Goal: Task Accomplishment & Management: Use online tool/utility

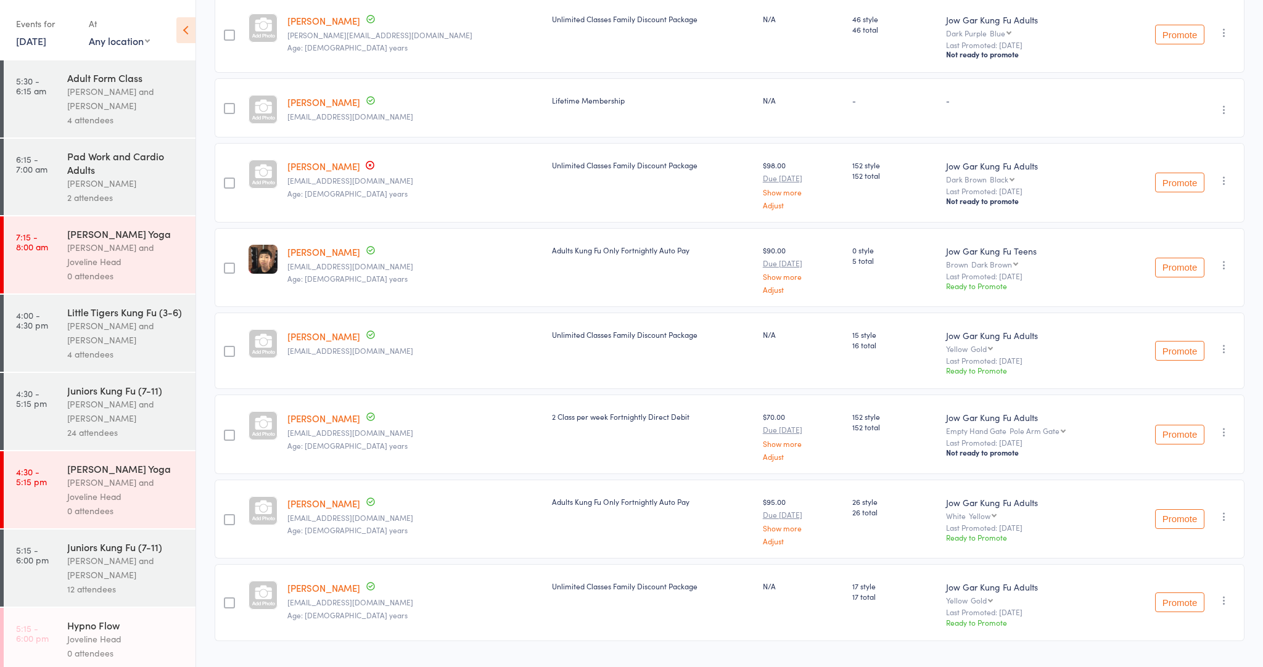
click at [118, 319] on div "[PERSON_NAME] and [PERSON_NAME]" at bounding box center [126, 333] width 118 height 28
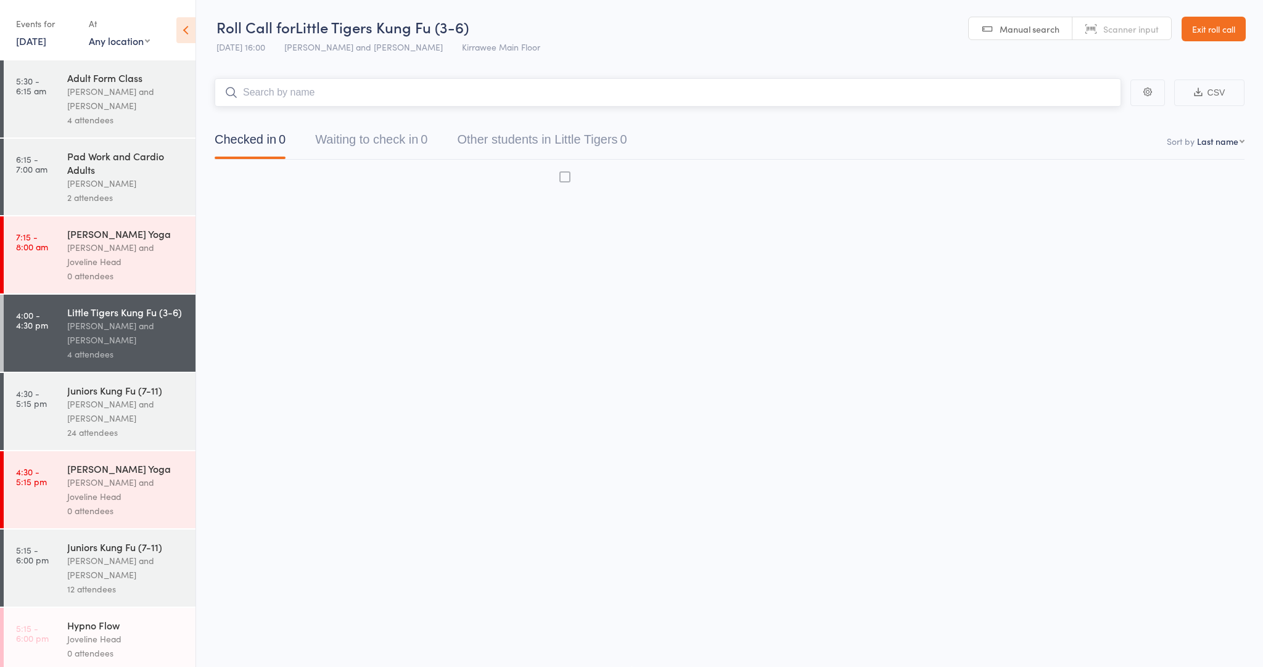
scroll to position [1, 0]
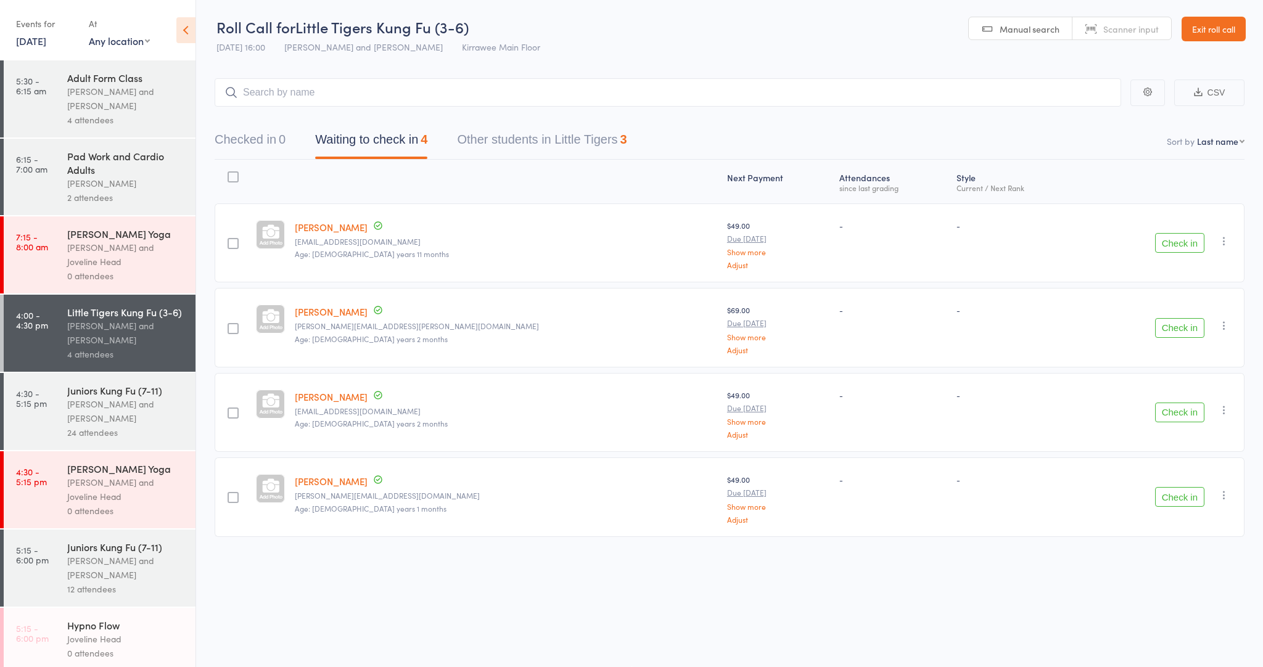
click at [123, 419] on div "[PERSON_NAME] and [PERSON_NAME]" at bounding box center [126, 411] width 118 height 28
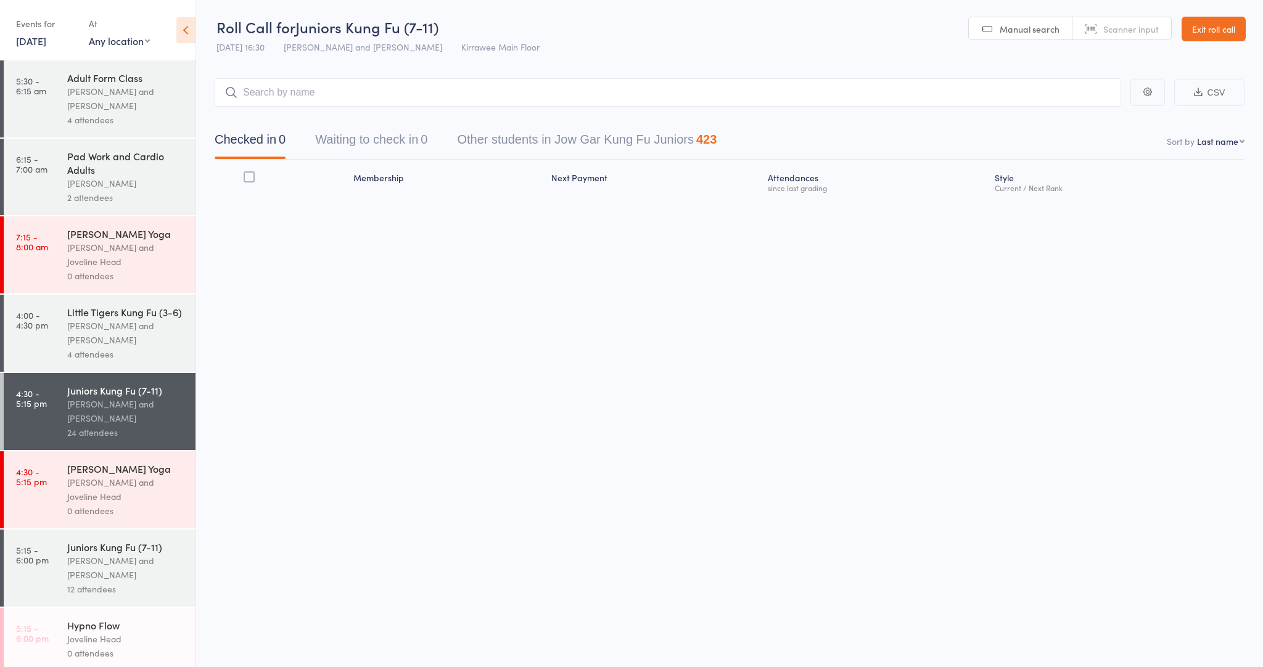
click at [120, 480] on div "[PERSON_NAME] and Joveline Head" at bounding box center [126, 489] width 118 height 28
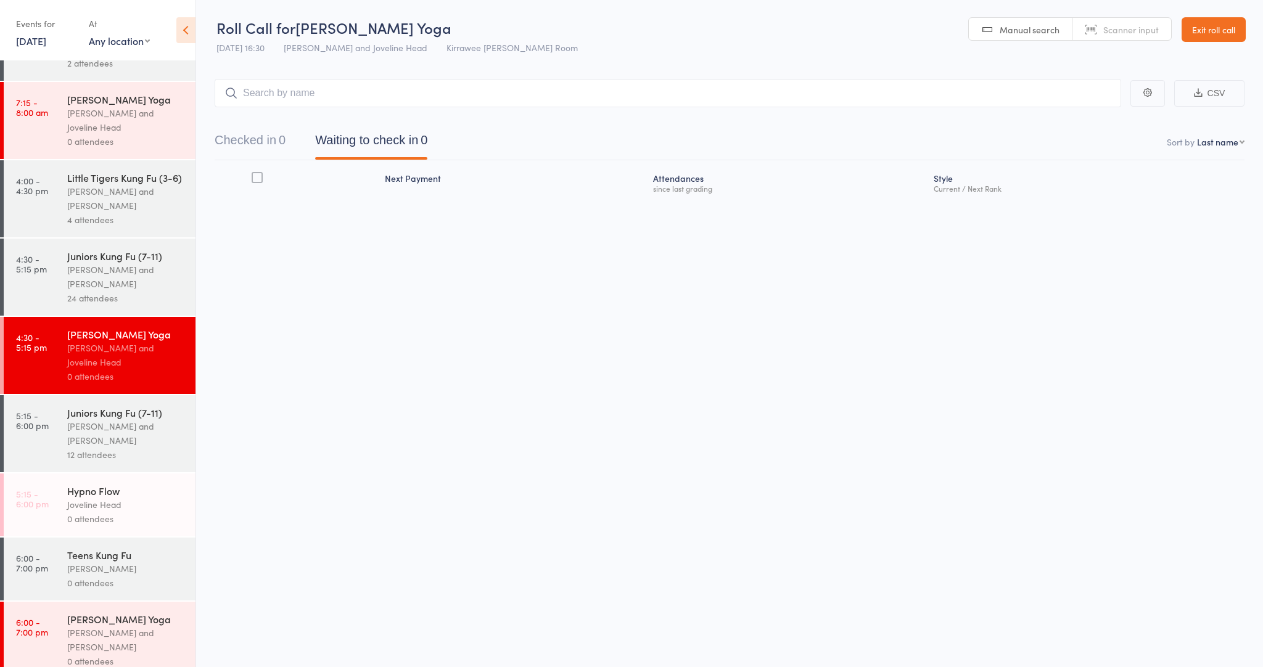
click at [117, 484] on div "Hypno Flow" at bounding box center [126, 491] width 118 height 14
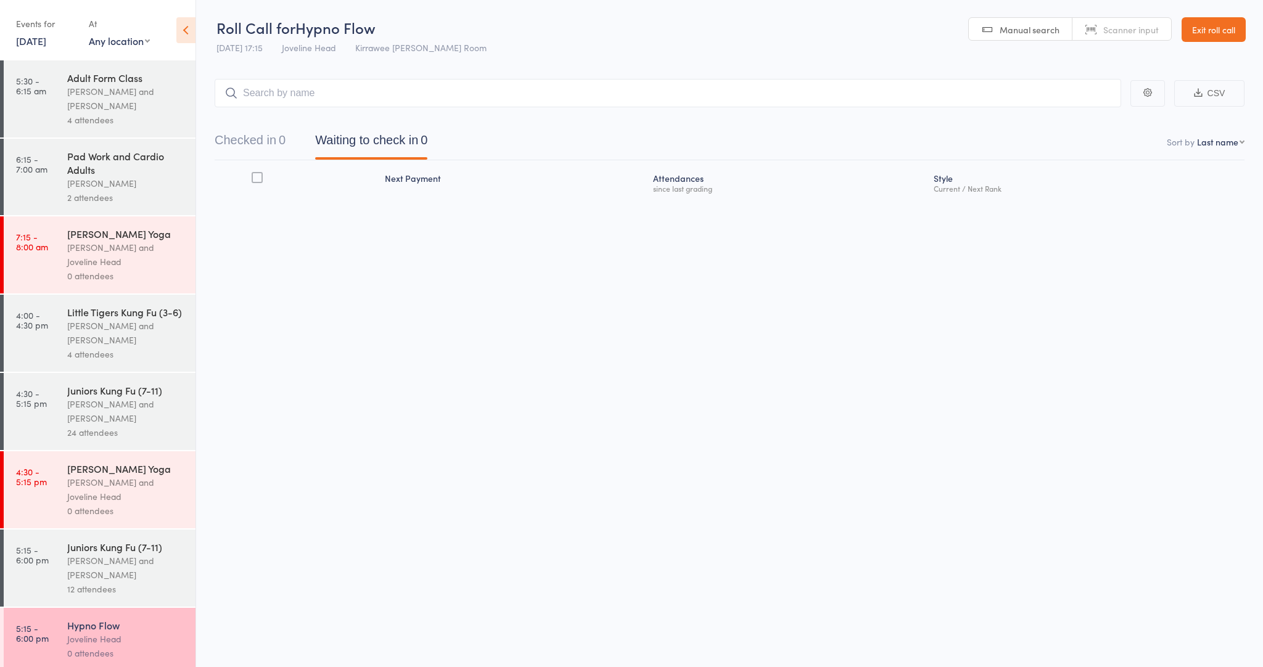
click at [46, 39] on link "[DATE]" at bounding box center [31, 41] width 30 height 14
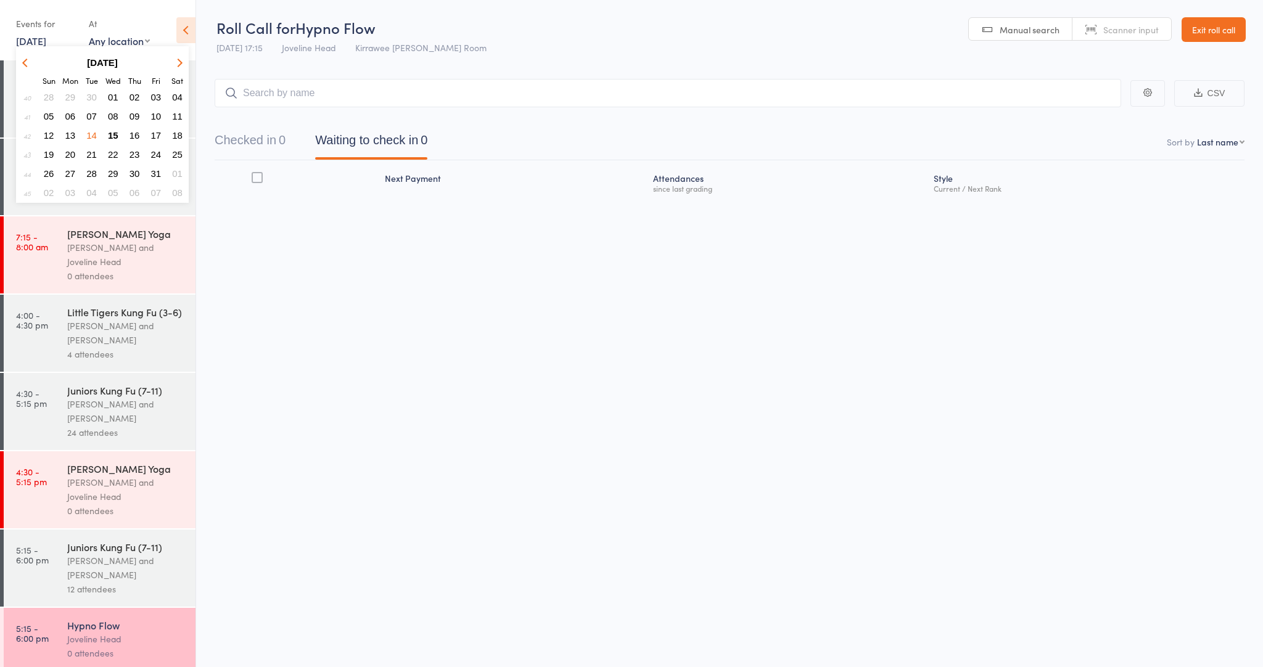
click at [91, 133] on span "14" at bounding box center [91, 135] width 10 height 10
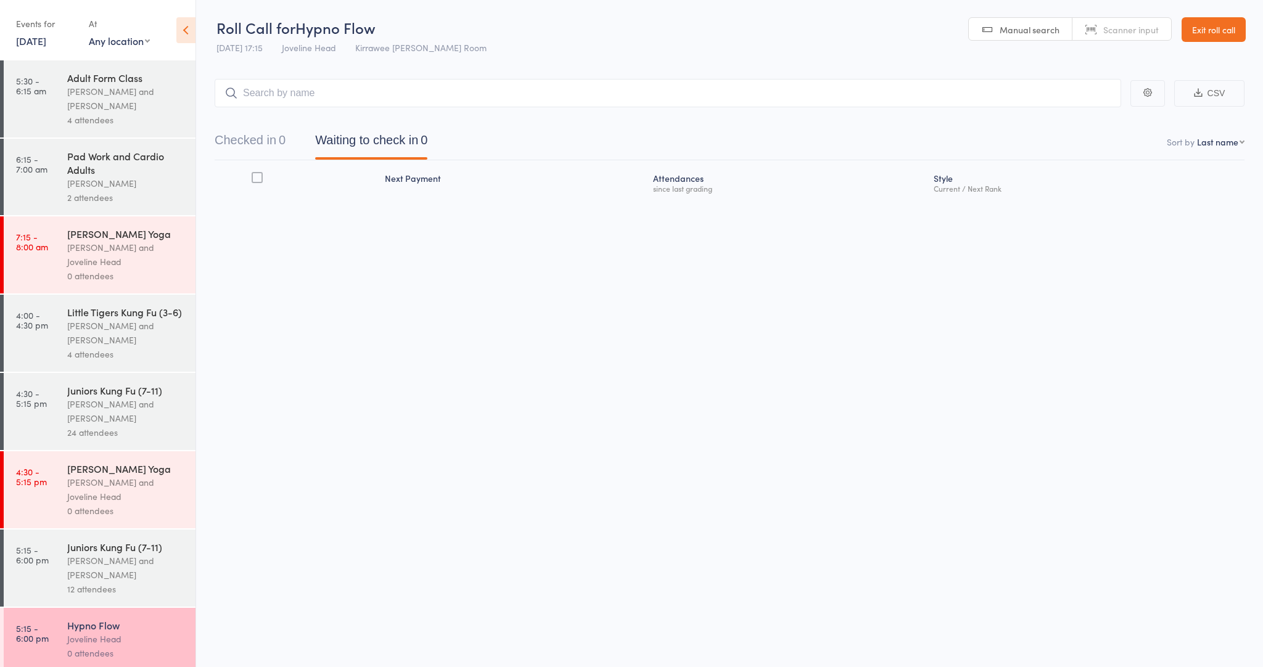
click at [91, 133] on div "Adult Form Class [PERSON_NAME] and [PERSON_NAME] 4 attendees" at bounding box center [131, 98] width 128 height 77
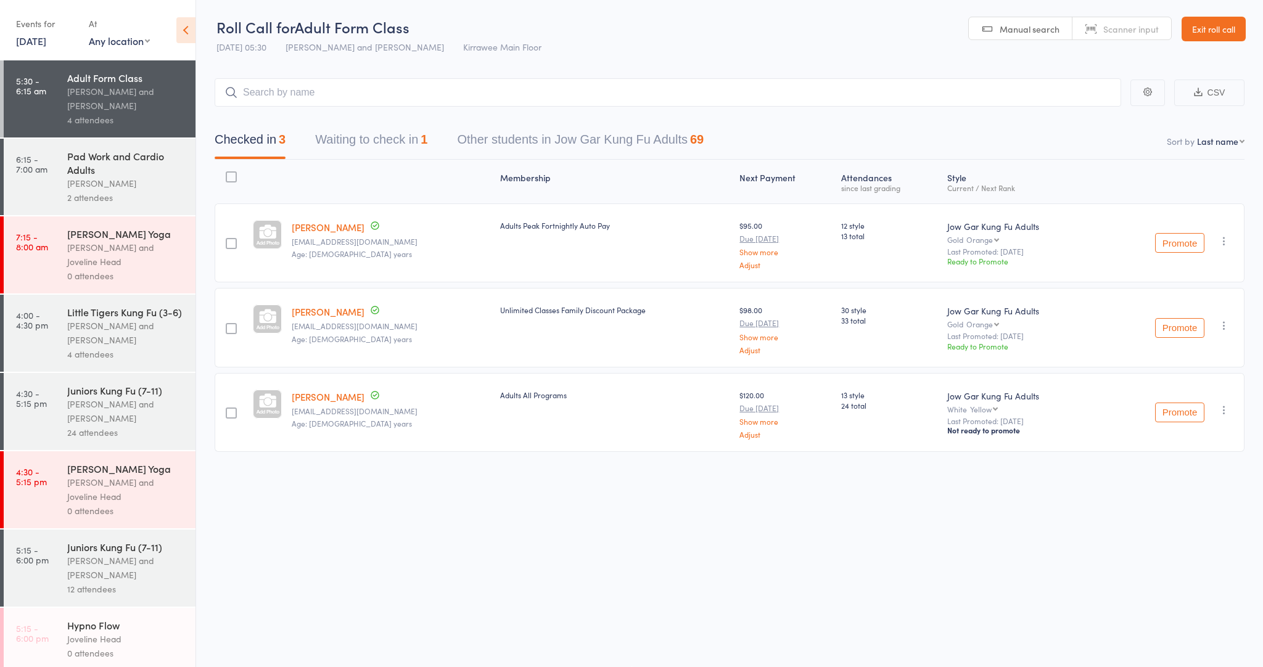
click at [46, 43] on link "[DATE]" at bounding box center [31, 41] width 30 height 14
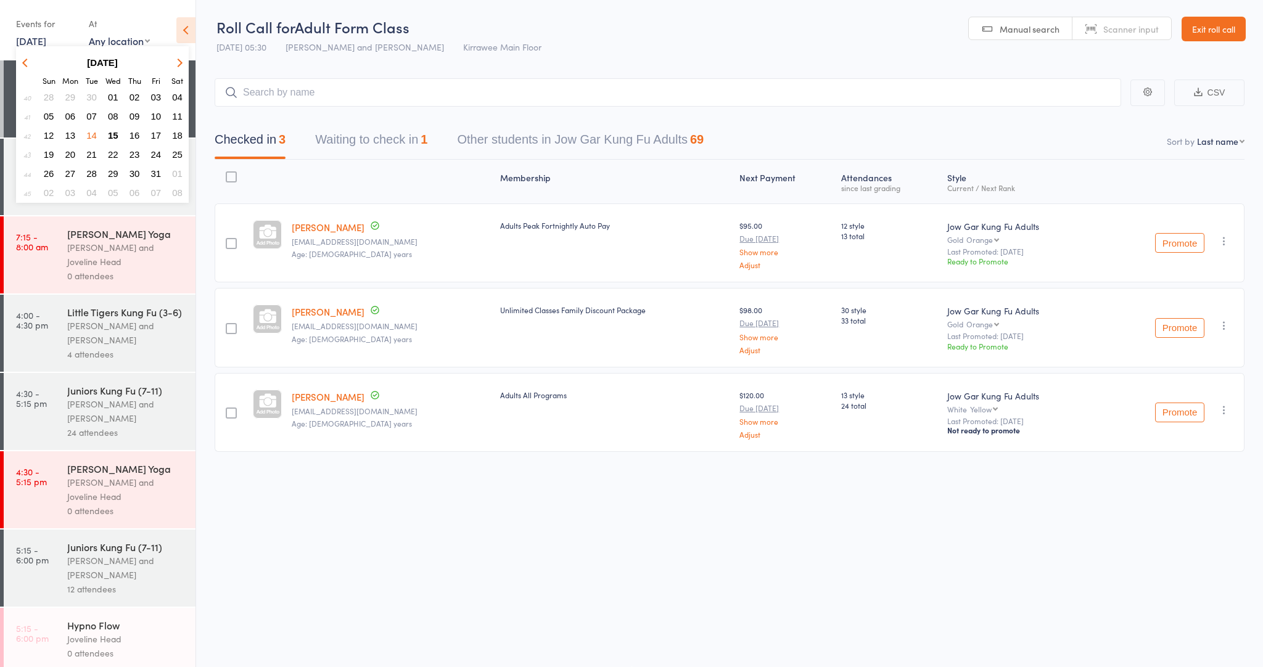
click at [68, 132] on span "13" at bounding box center [70, 135] width 10 height 10
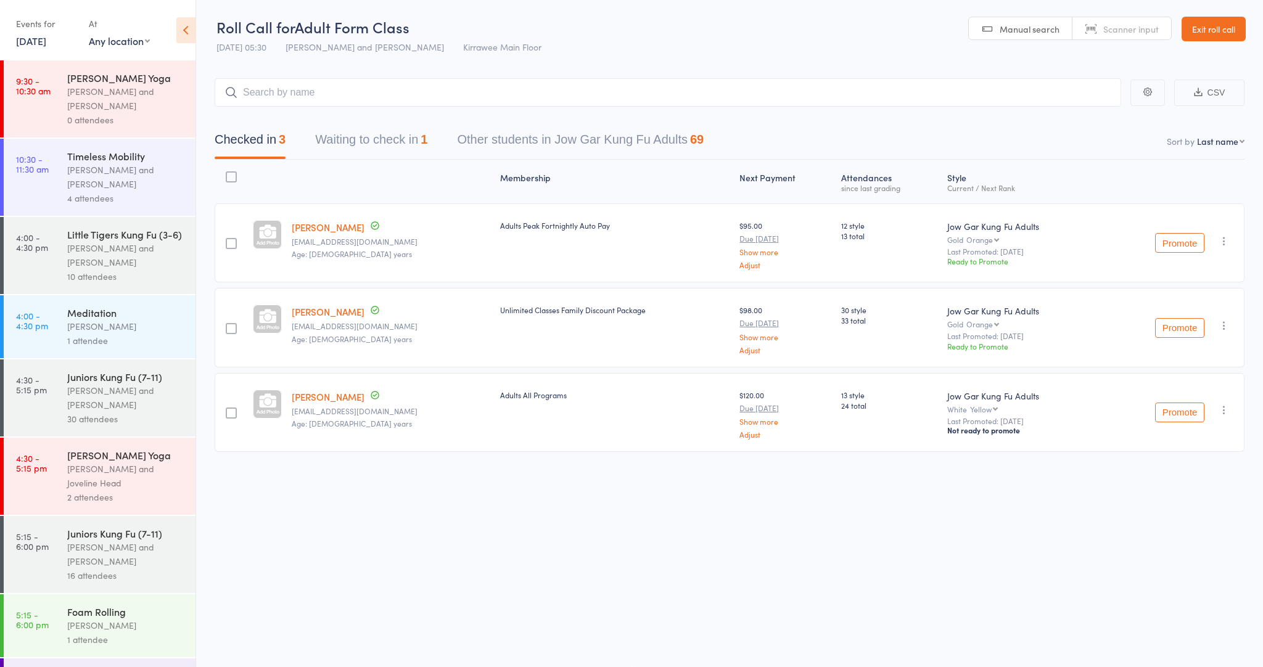
click at [119, 111] on div "[PERSON_NAME] and [PERSON_NAME]" at bounding box center [126, 98] width 118 height 28
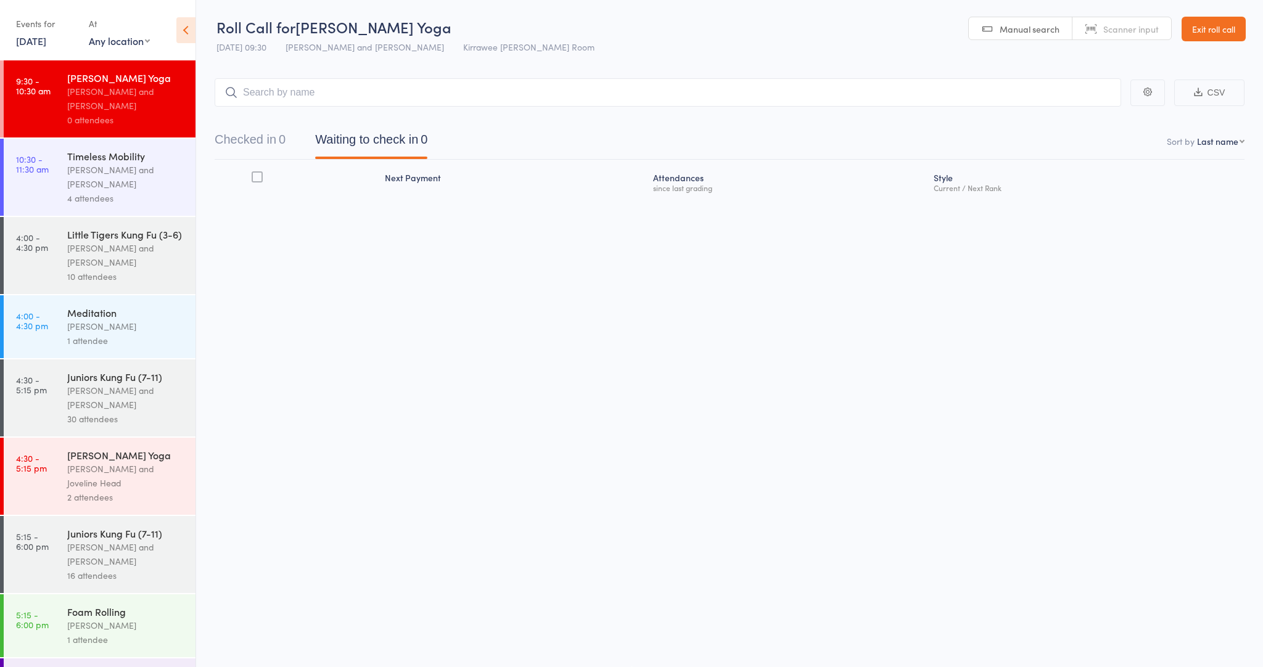
click at [101, 324] on div "[PERSON_NAME]" at bounding box center [126, 326] width 118 height 14
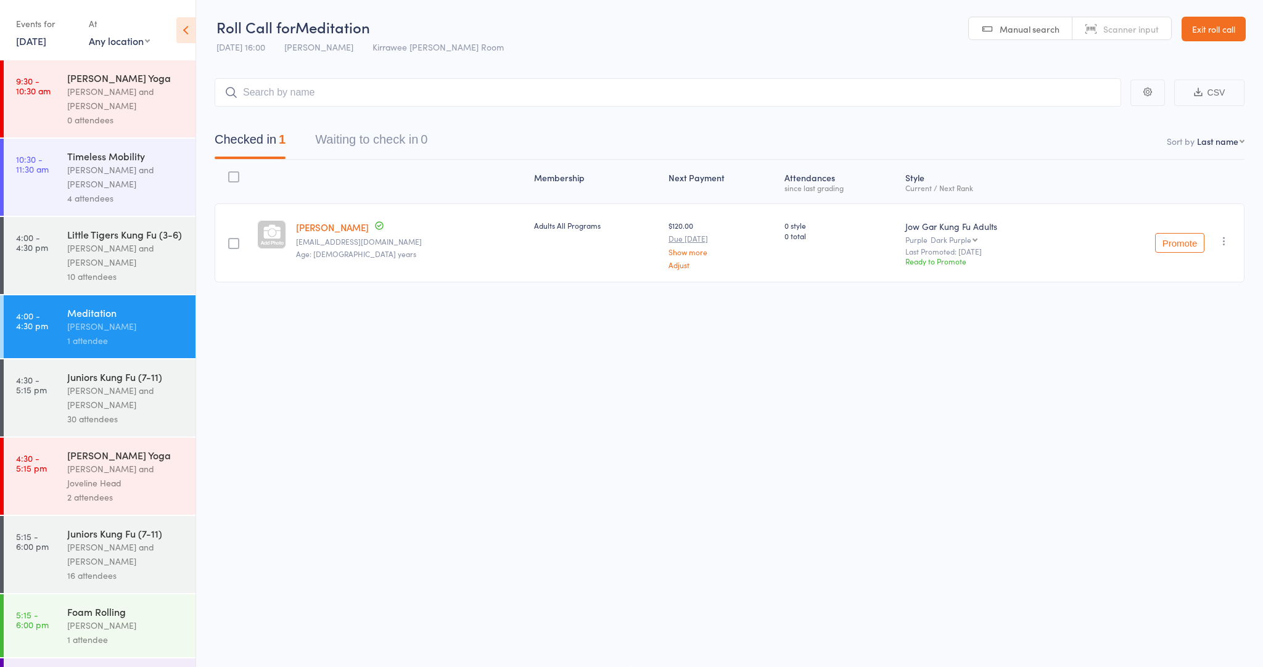
click at [108, 460] on div "[PERSON_NAME] Yoga" at bounding box center [126, 455] width 118 height 14
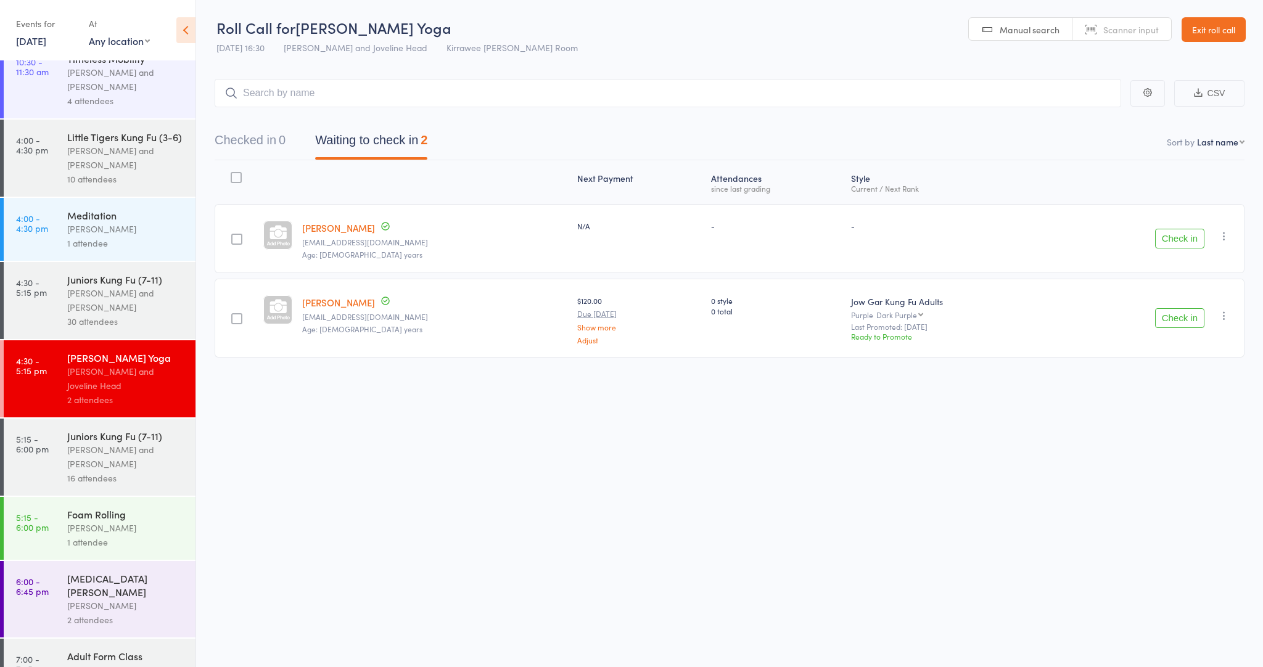
scroll to position [109, 0]
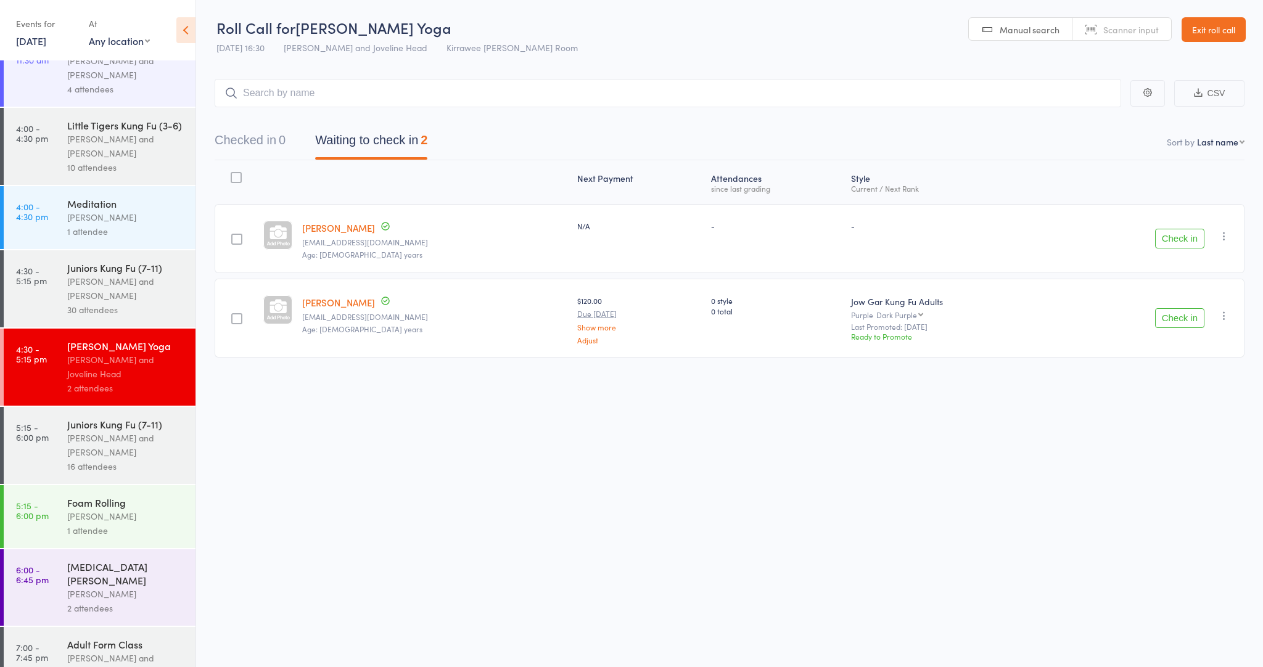
click at [384, 95] on input "search" at bounding box center [668, 93] width 906 height 28
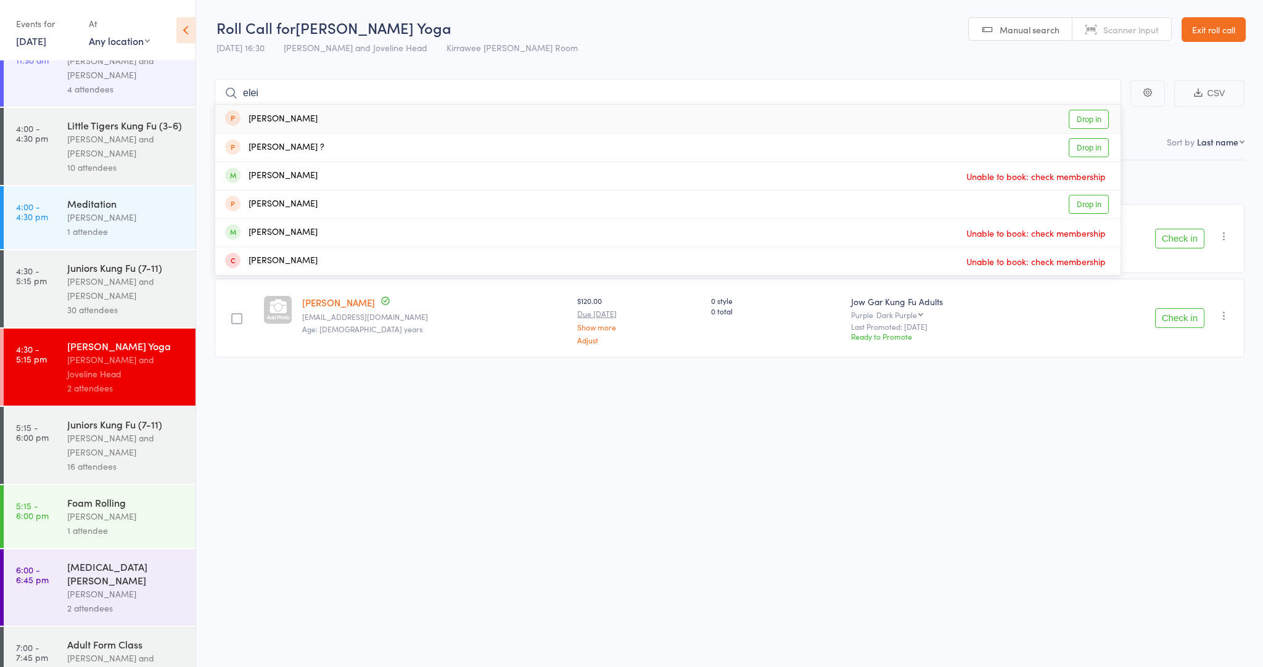
type input "lei"
drag, startPoint x: 385, startPoint y: 95, endPoint x: 297, endPoint y: 173, distance: 117.9
click at [297, 174] on div "[PERSON_NAME]" at bounding box center [271, 176] width 92 height 14
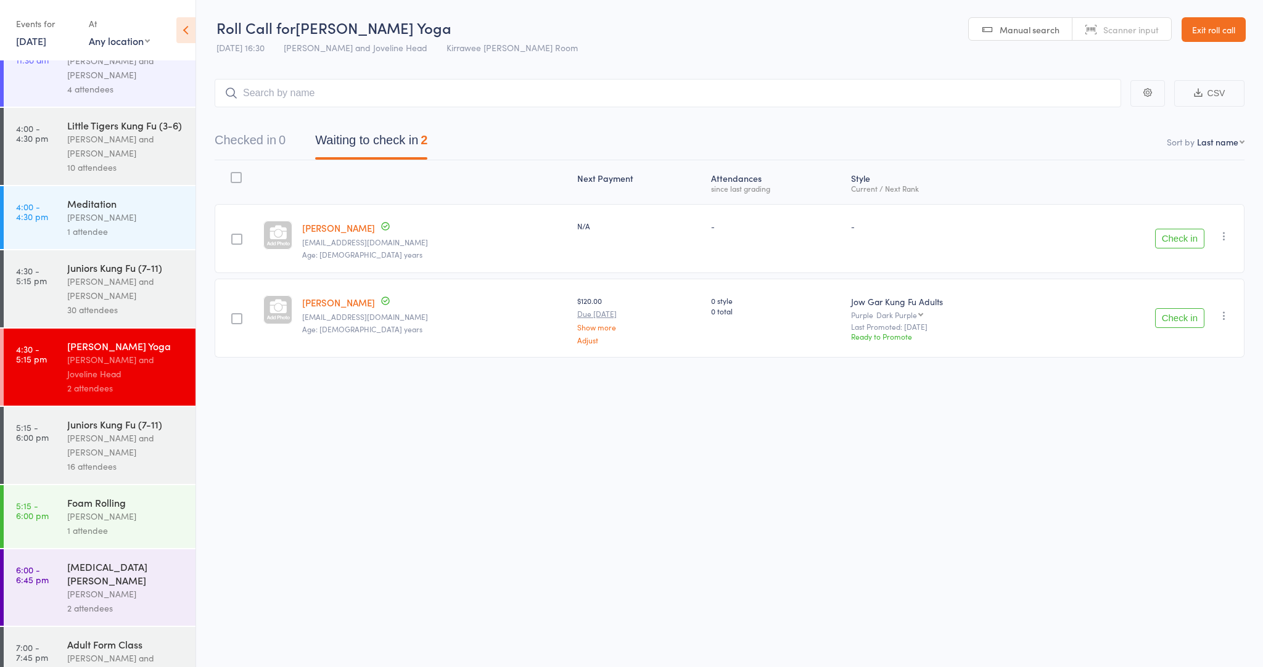
click at [496, 33] on div "Roll Call for [PERSON_NAME]" at bounding box center [396, 27] width 361 height 20
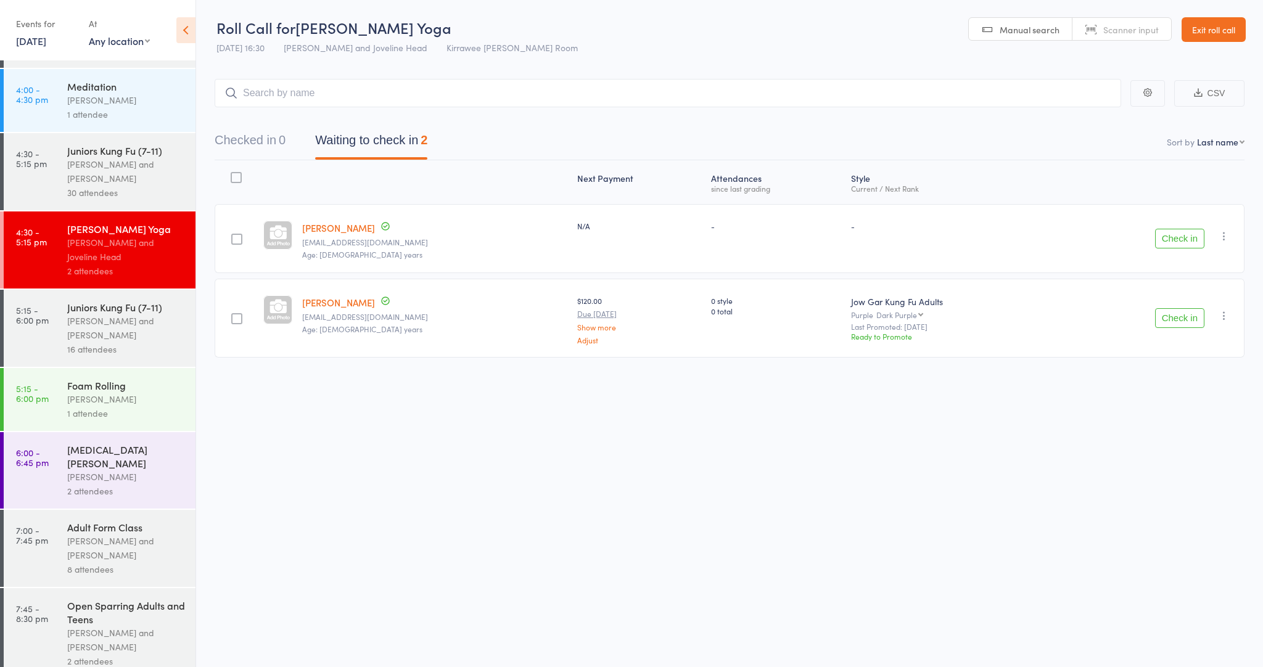
scroll to position [226, 0]
click at [120, 470] on div "[MEDICAL_DATA][PERSON_NAME] [PERSON_NAME] Head 2 attendees" at bounding box center [131, 471] width 128 height 76
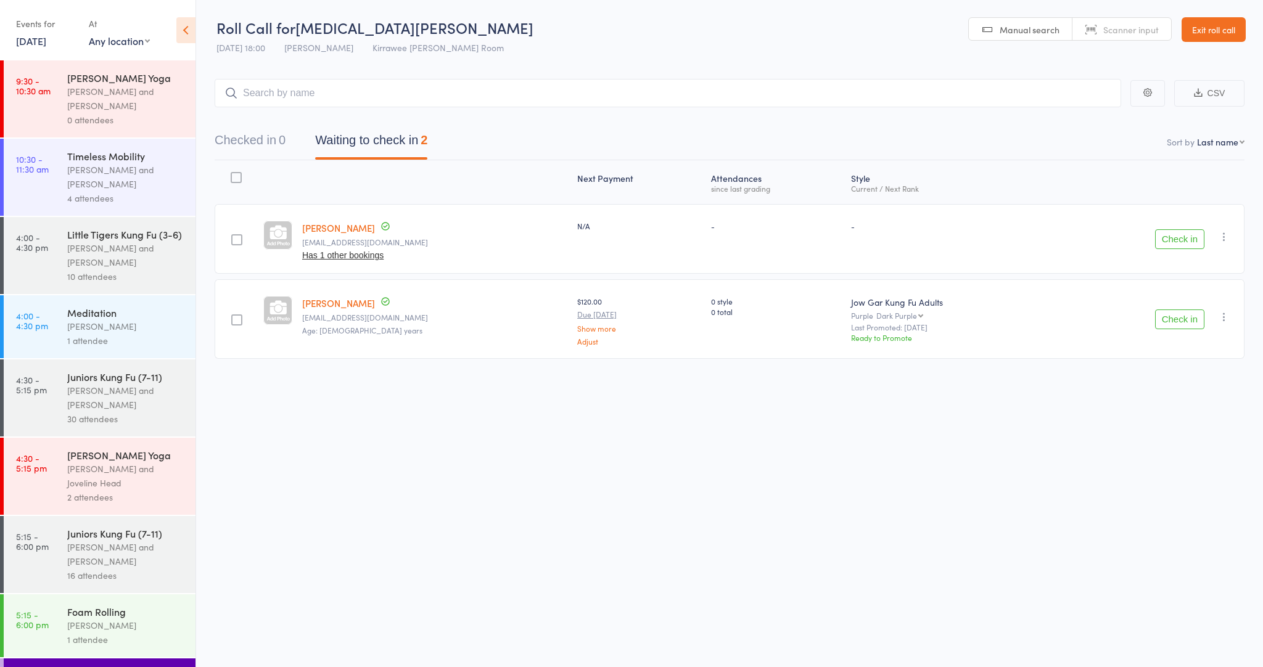
click at [302, 92] on input "search" at bounding box center [668, 93] width 906 height 28
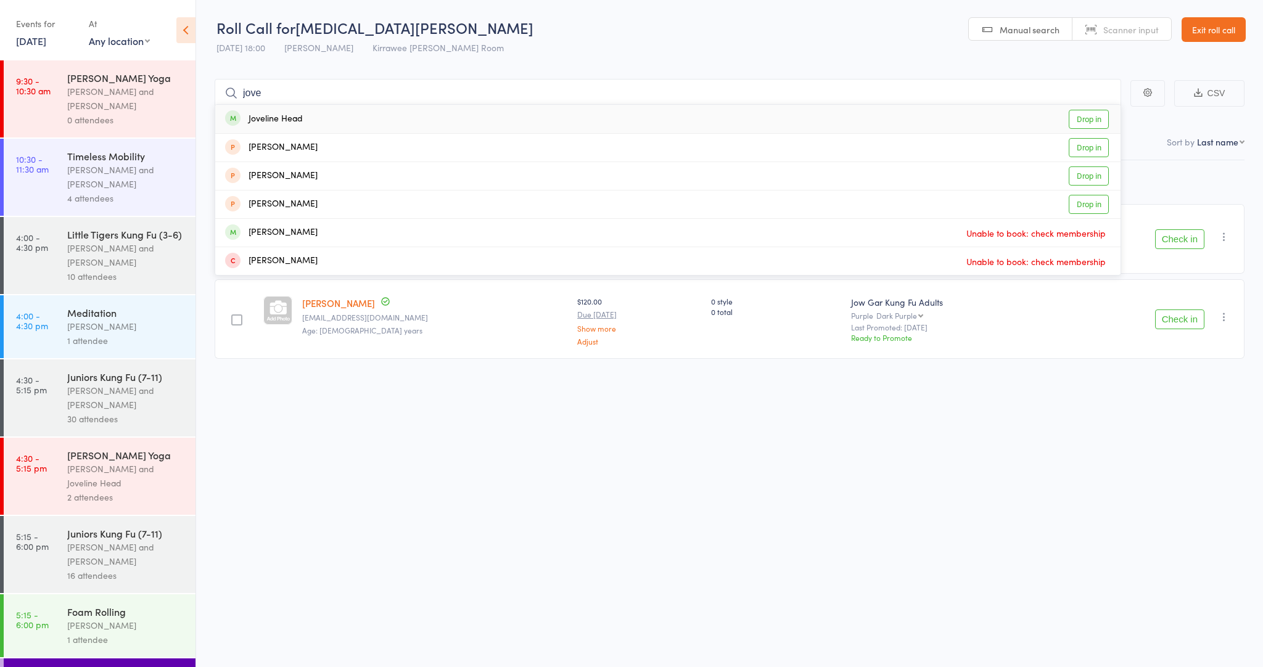
type input "jove"
click at [296, 119] on div "Joveline Head" at bounding box center [264, 119] width 78 height 14
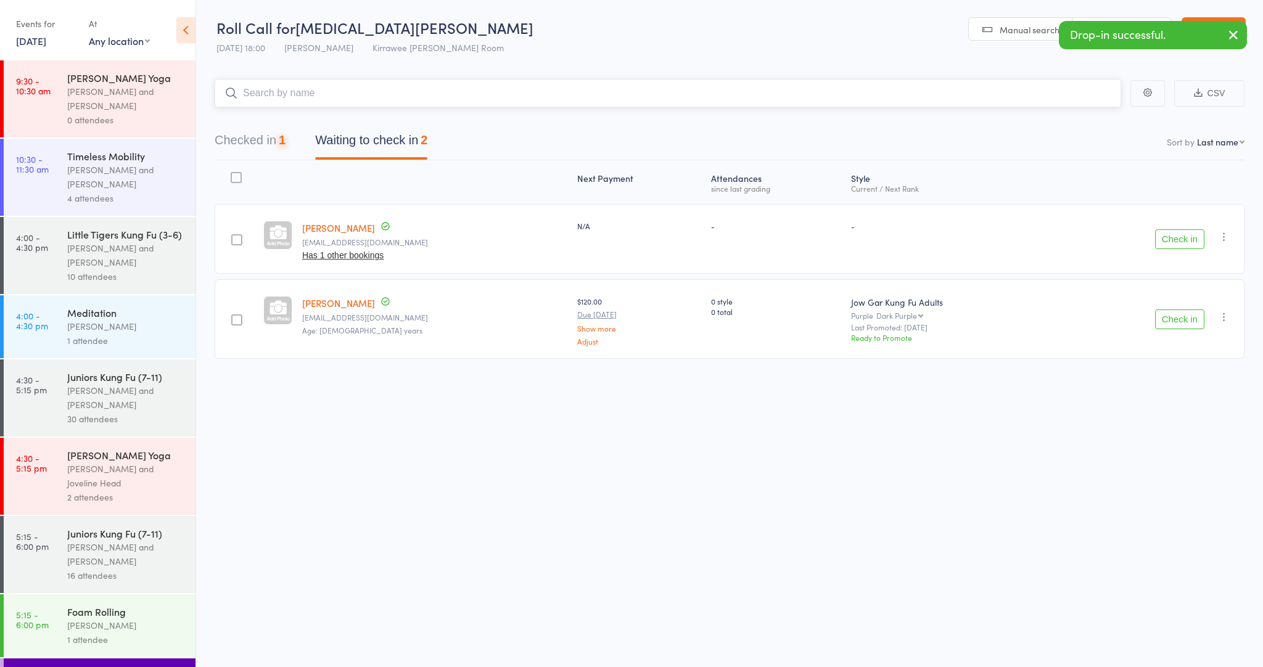
click at [302, 95] on input "search" at bounding box center [668, 93] width 906 height 28
click at [318, 92] on input "search" at bounding box center [668, 93] width 906 height 28
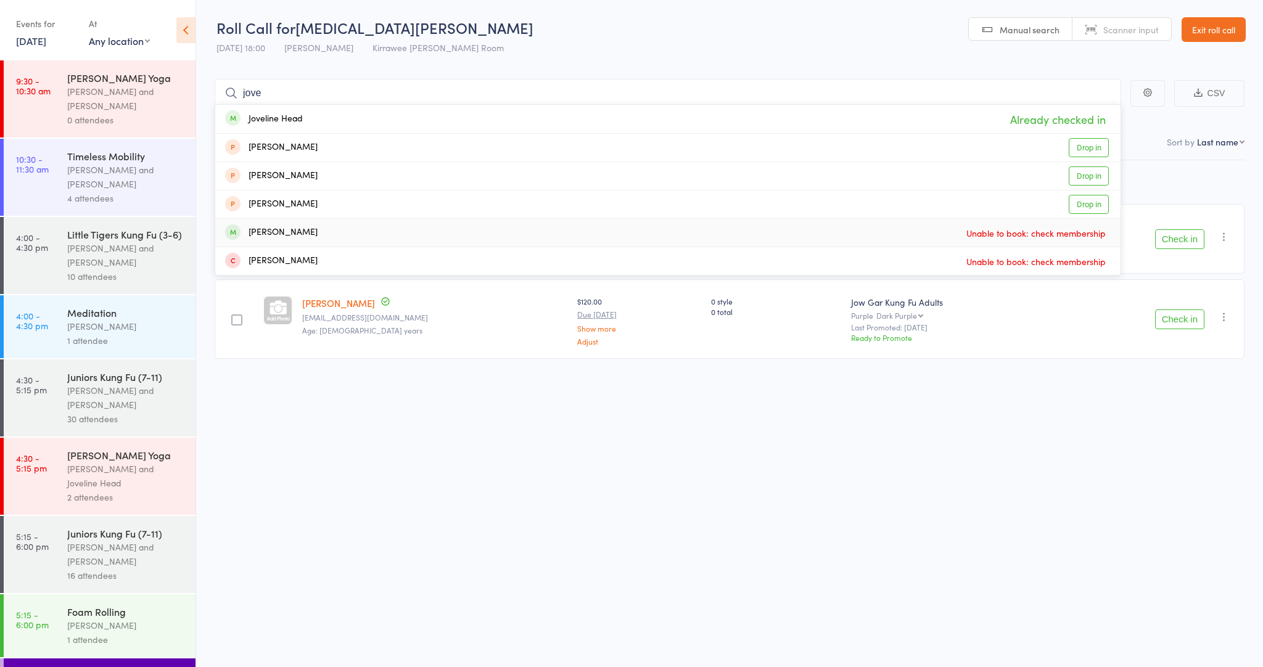
click at [381, 519] on div "Roll Call for [MEDICAL_DATA][PERSON_NAME] [DATE] 18:00 [PERSON_NAME] Kirrawee […" at bounding box center [631, 333] width 1263 height 667
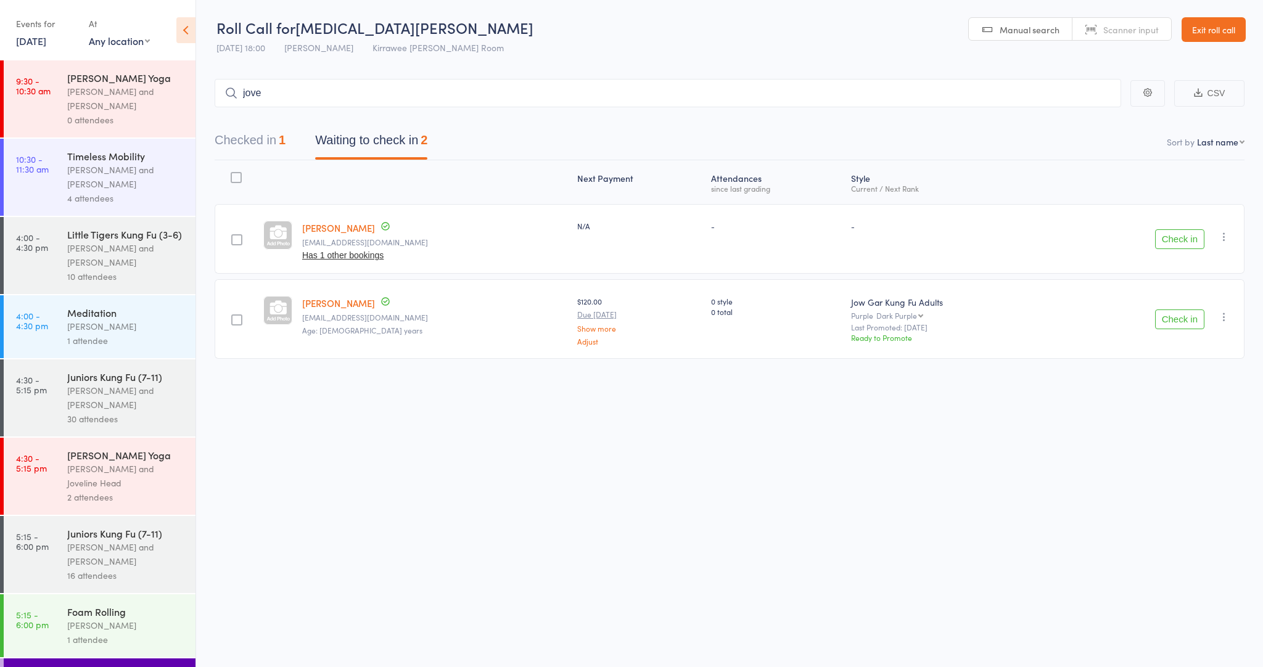
click at [1179, 237] on button "Check in" at bounding box center [1179, 239] width 49 height 20
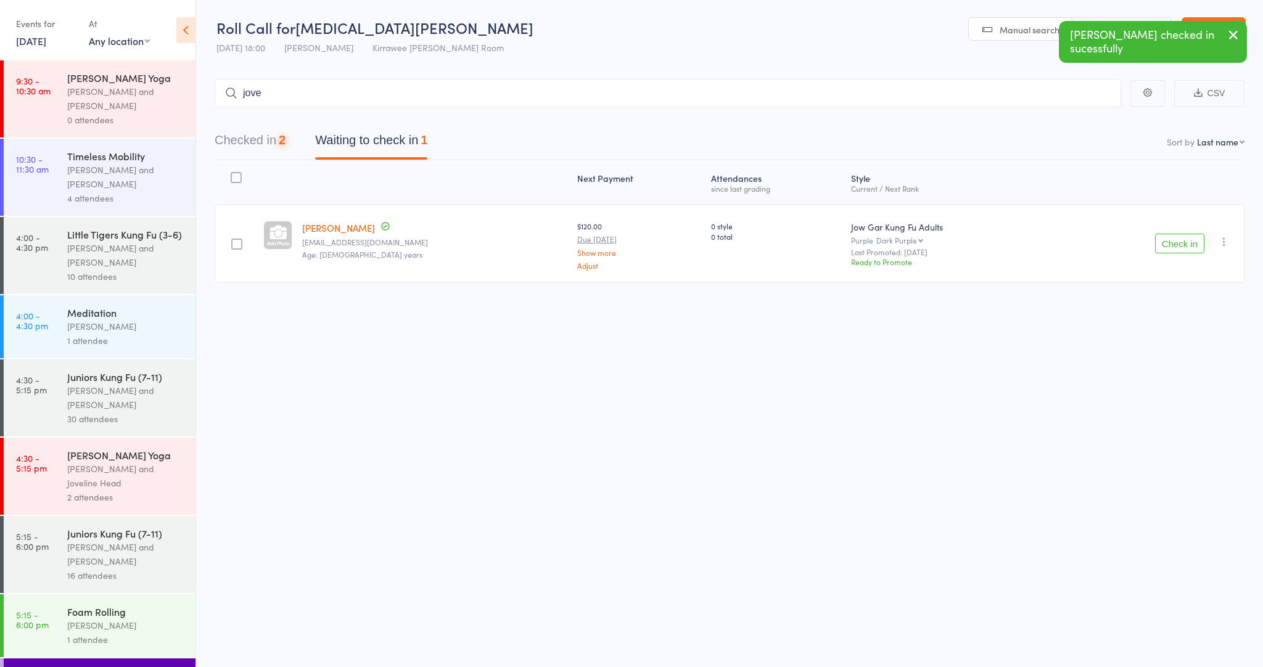
click at [1179, 238] on button "Check in" at bounding box center [1179, 244] width 49 height 20
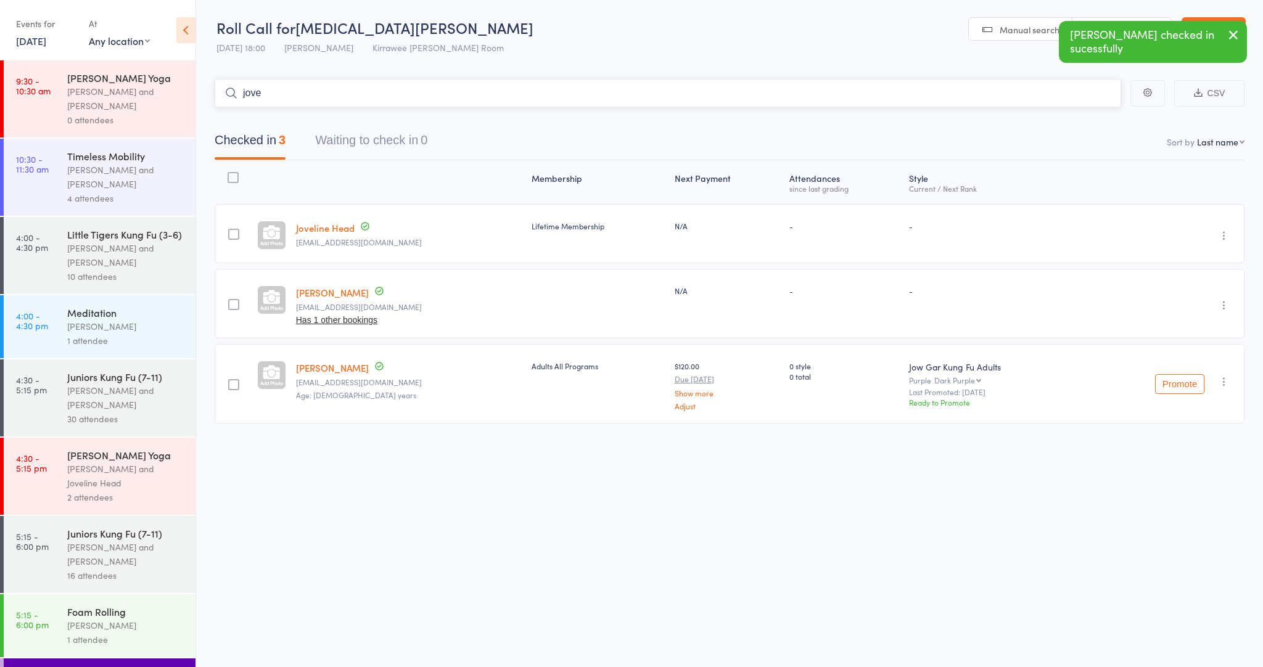
drag, startPoint x: 292, startPoint y: 86, endPoint x: 224, endPoint y: 91, distance: 68.6
click at [224, 91] on input "jove" at bounding box center [668, 93] width 906 height 28
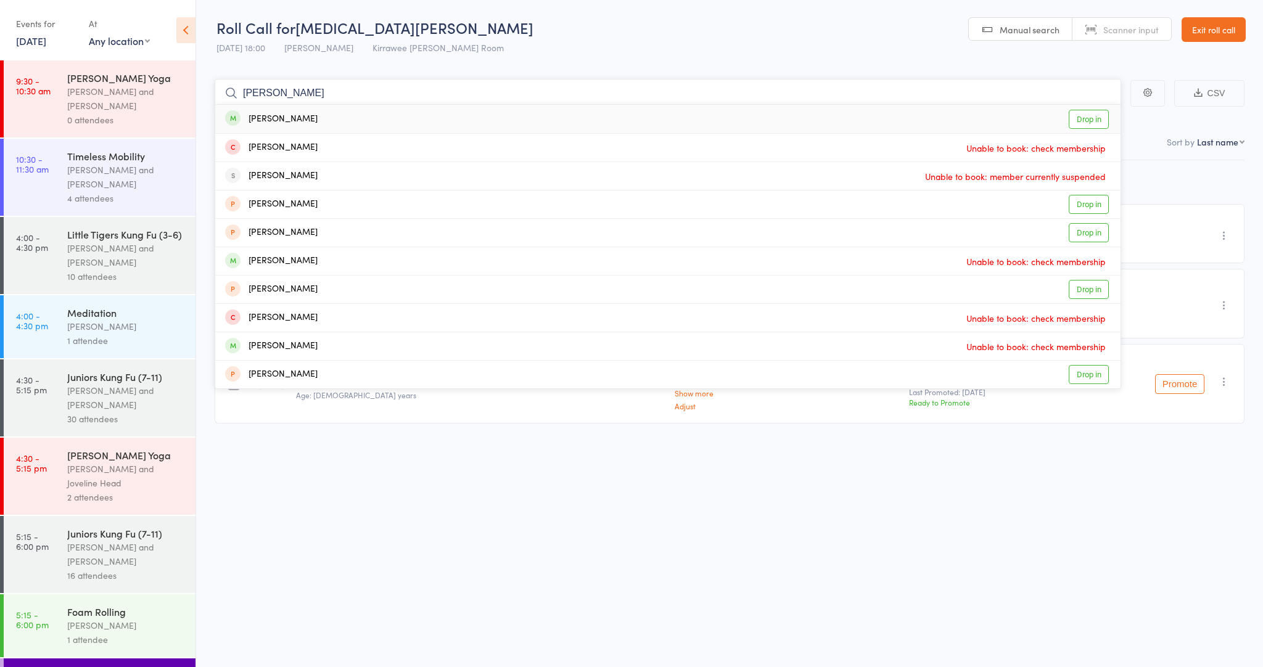
type input "[PERSON_NAME]"
drag, startPoint x: 290, startPoint y: 113, endPoint x: 312, endPoint y: 117, distance: 22.4
click at [312, 117] on div "[PERSON_NAME]" at bounding box center [271, 119] width 92 height 14
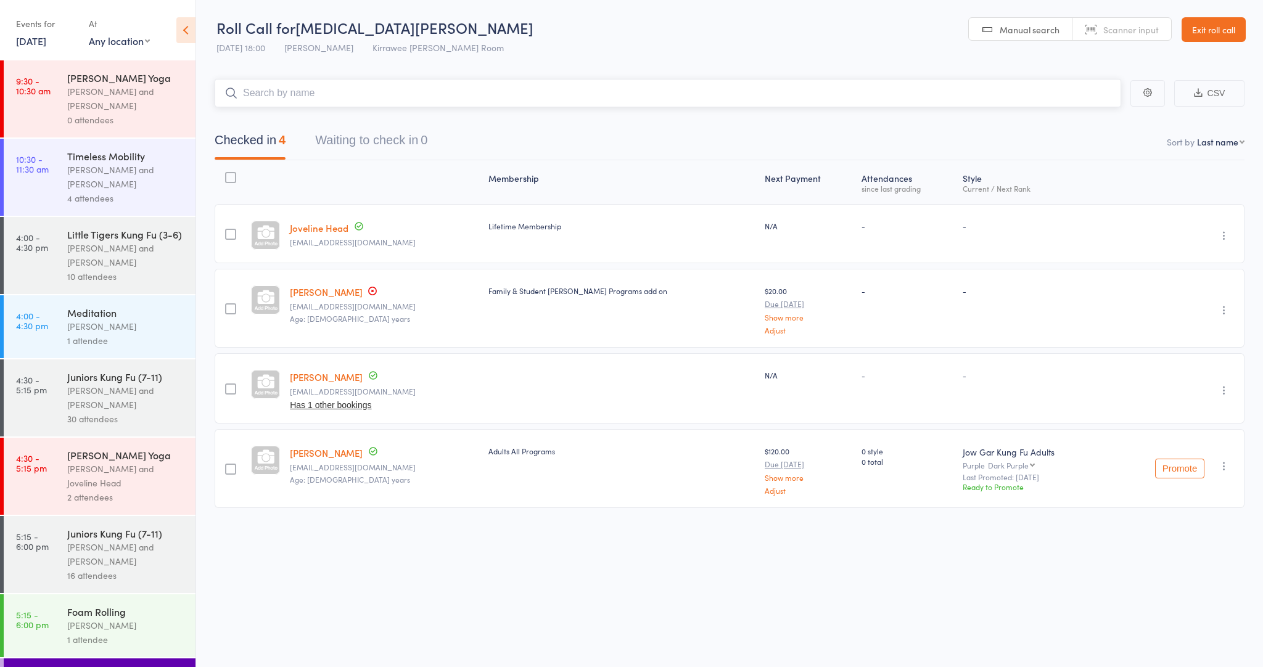
click at [305, 98] on input "search" at bounding box center [668, 93] width 906 height 28
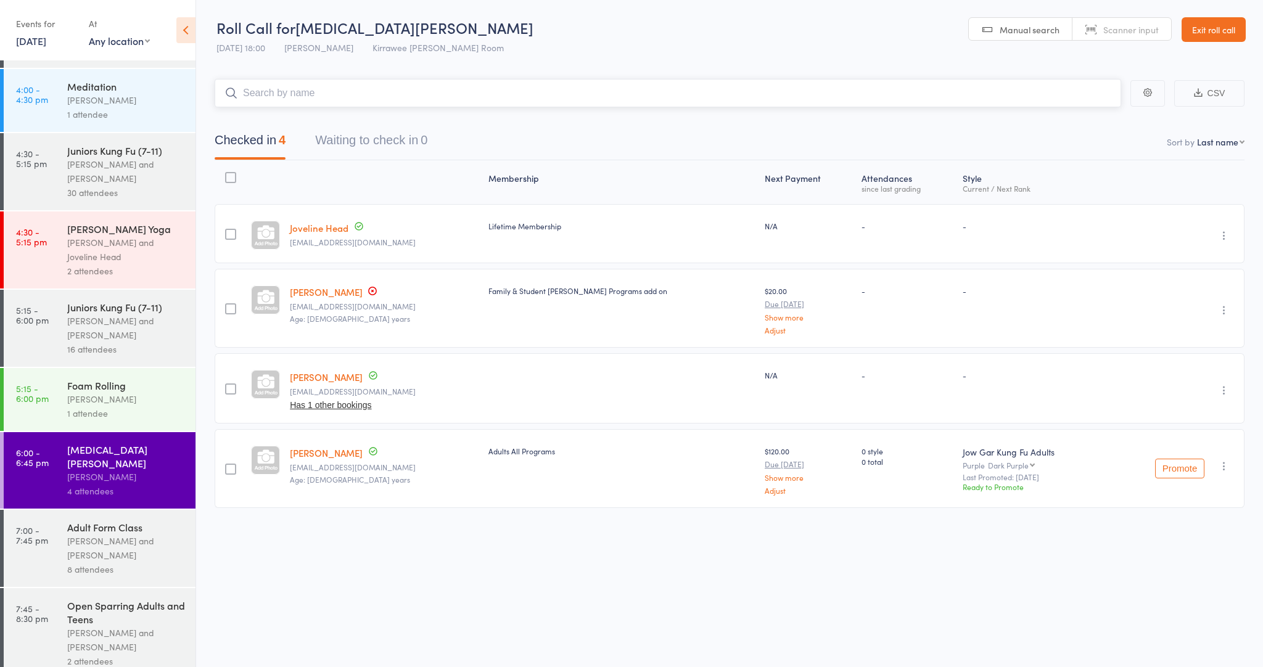
scroll to position [226, 0]
click at [112, 535] on div "[PERSON_NAME] and [PERSON_NAME]" at bounding box center [126, 549] width 118 height 28
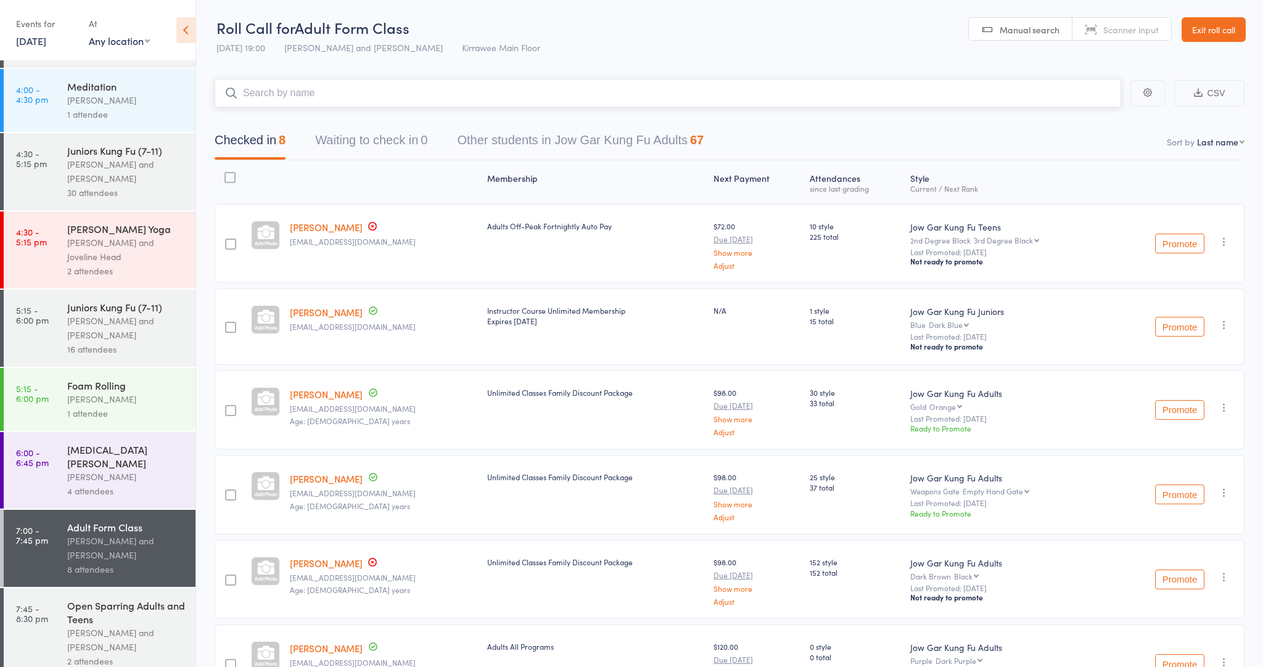
scroll to position [226, 0]
click at [46, 42] on link "[DATE]" at bounding box center [31, 41] width 30 height 14
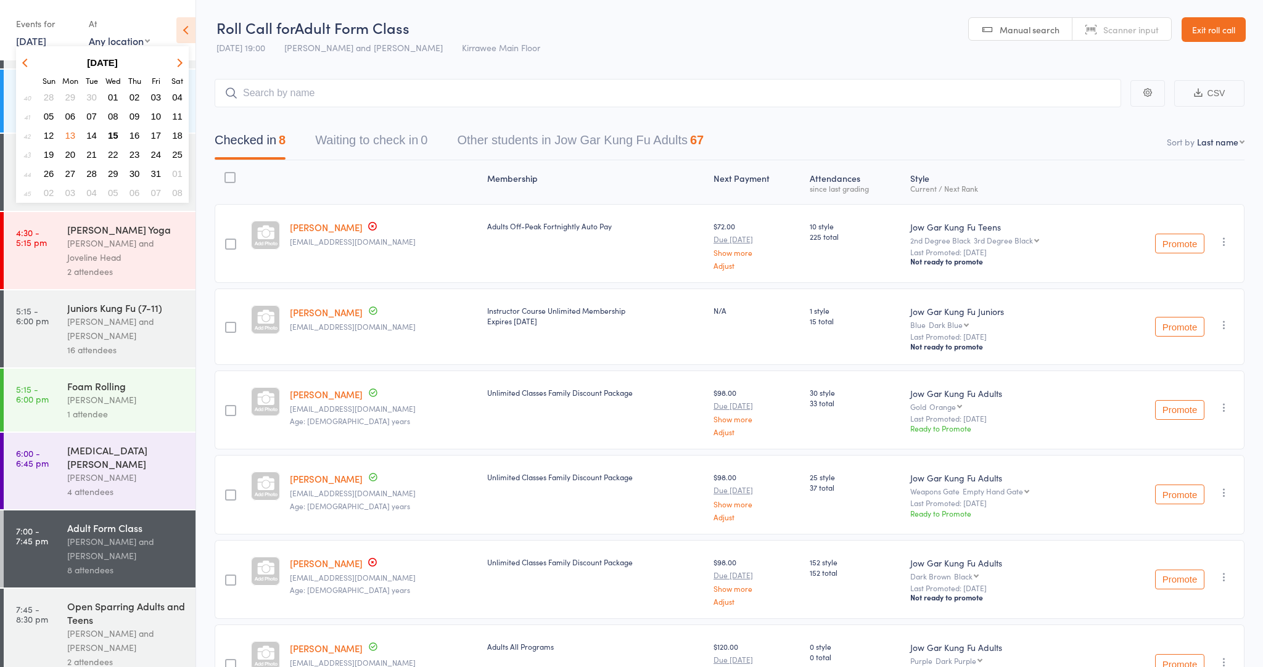
click at [91, 136] on span "14" at bounding box center [91, 135] width 10 height 10
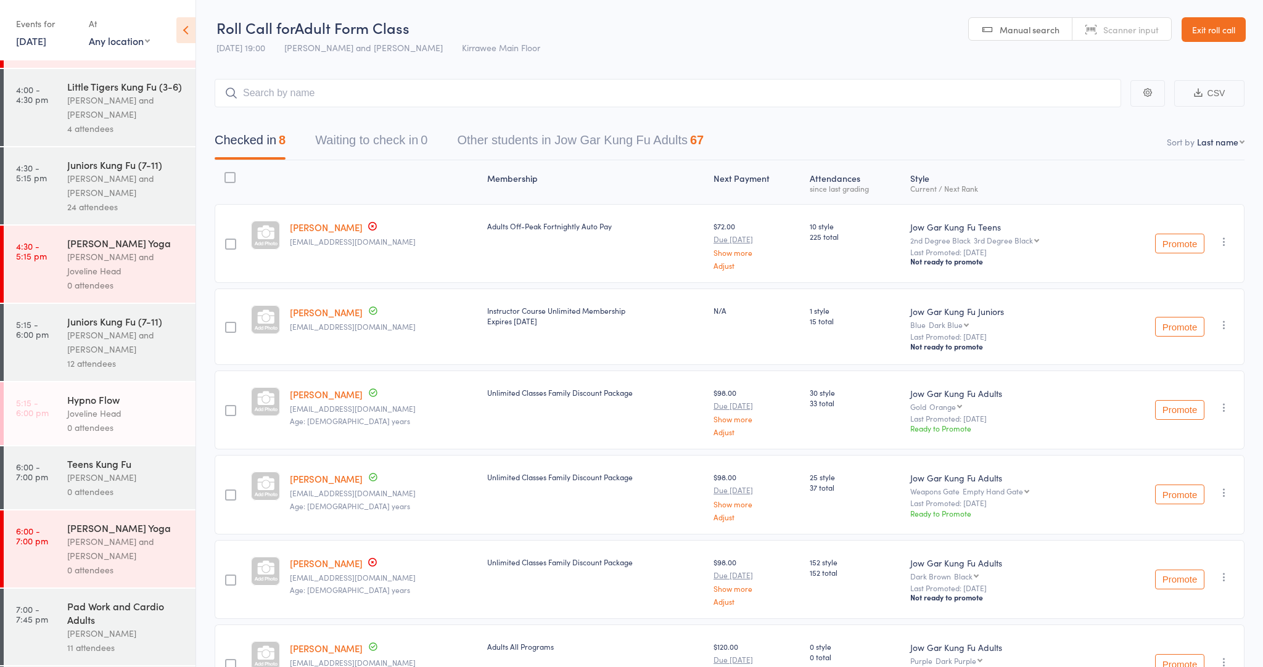
click at [46, 37] on link "[DATE]" at bounding box center [31, 41] width 30 height 14
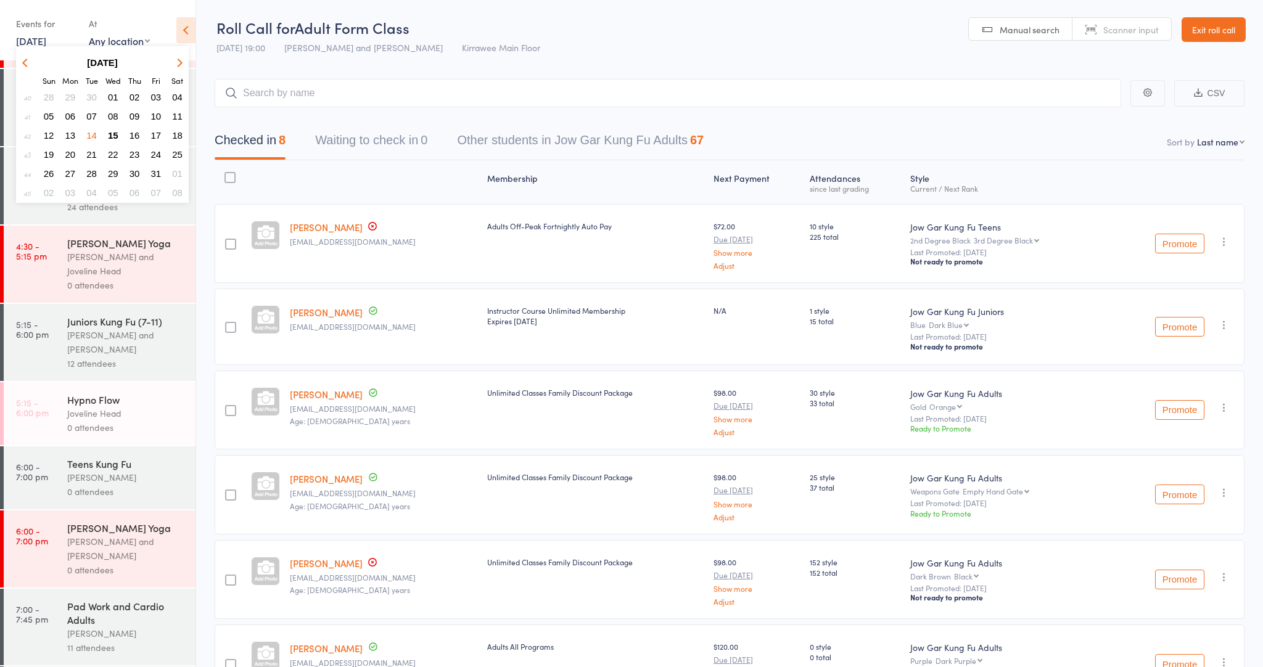
click at [109, 136] on span "15" at bounding box center [113, 135] width 10 height 10
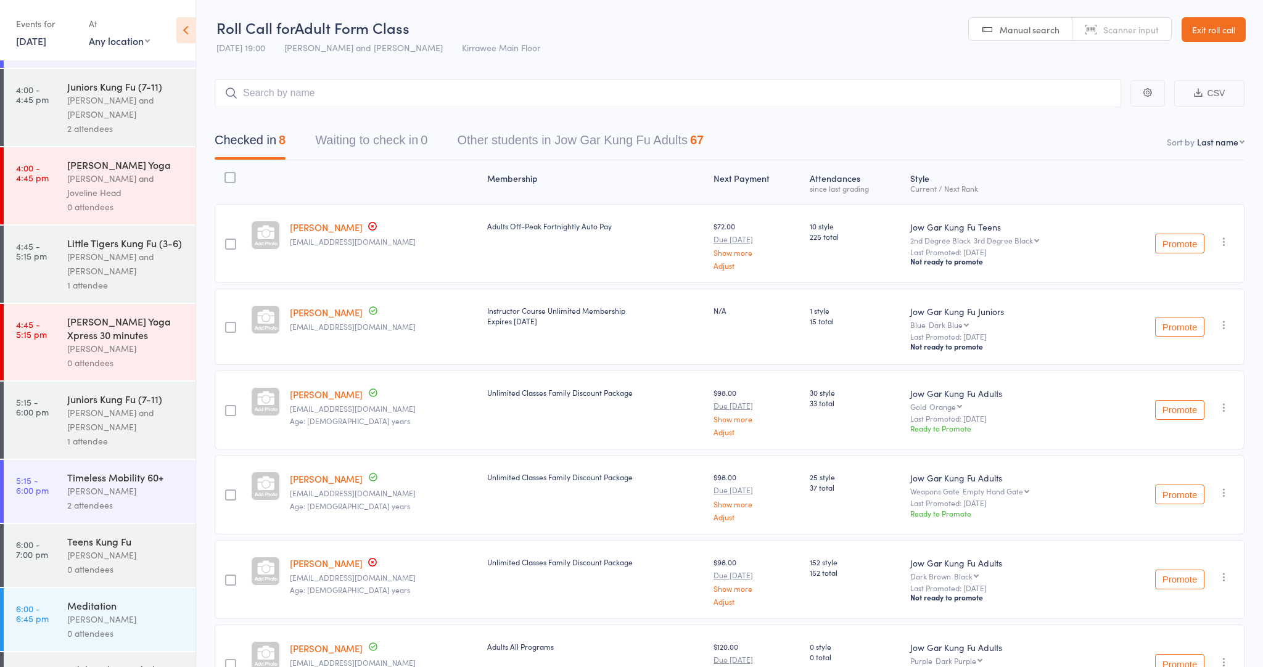
click at [118, 118] on div "[PERSON_NAME] and [PERSON_NAME]" at bounding box center [126, 107] width 118 height 28
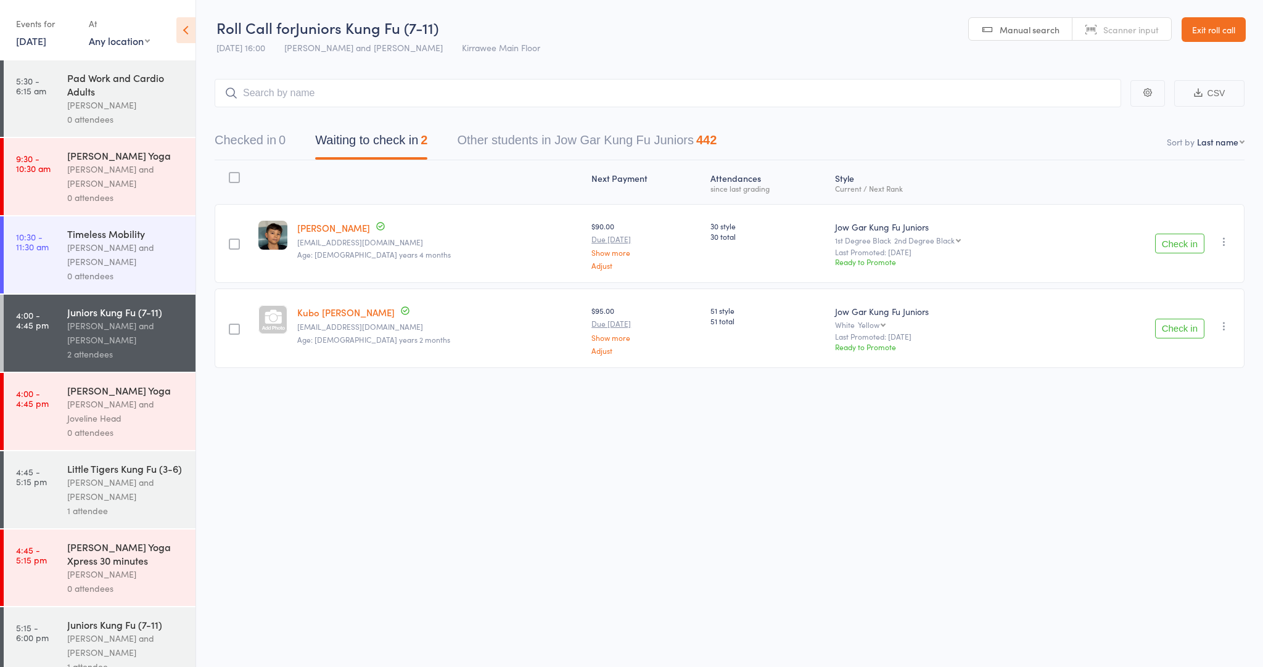
click at [95, 86] on div "Pad Work and Cardio Adults" at bounding box center [126, 84] width 118 height 27
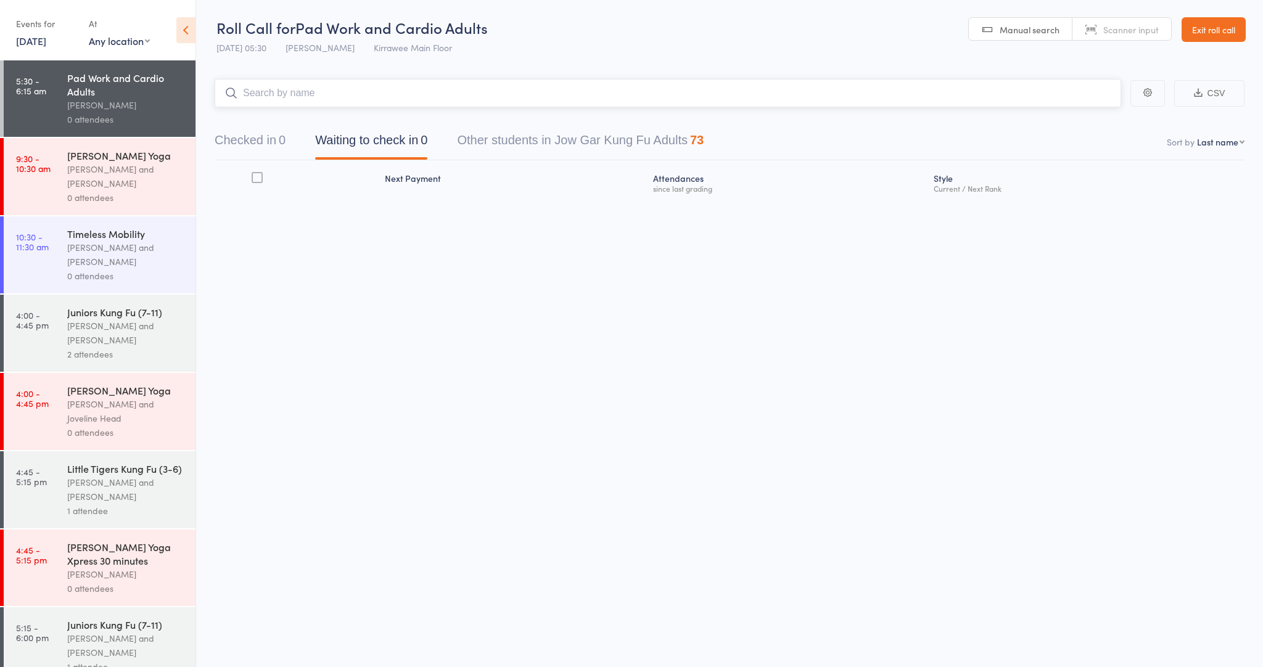
click at [329, 94] on input "search" at bounding box center [668, 93] width 906 height 28
